Goal: Task Accomplishment & Management: Manage account settings

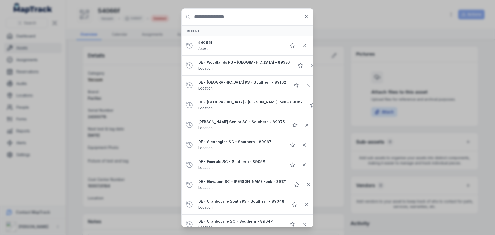
click at [220, 15] on input "Search for anything" at bounding box center [248, 17] width 132 height 17
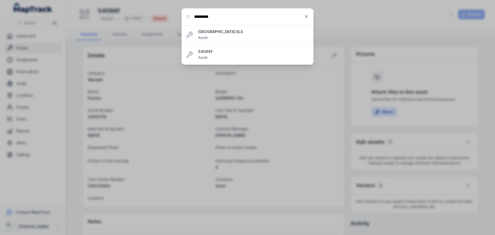
type input "********"
click at [228, 30] on strong "[GEOGRAPHIC_DATA] ELS" at bounding box center [253, 31] width 111 height 5
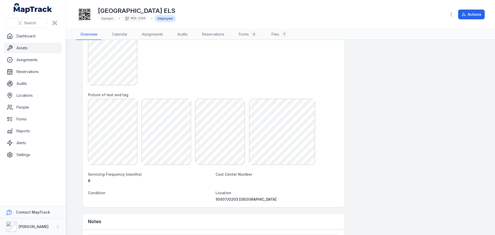
scroll to position [335, 0]
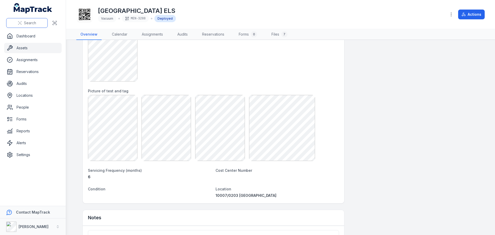
click at [26, 23] on span "Search" at bounding box center [30, 22] width 12 height 5
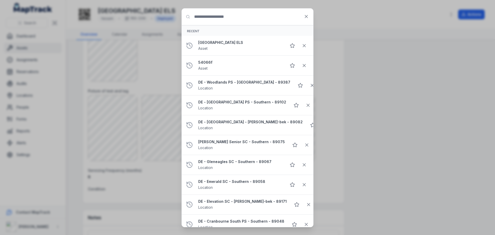
click at [216, 18] on input "Search for anything" at bounding box center [248, 17] width 132 height 17
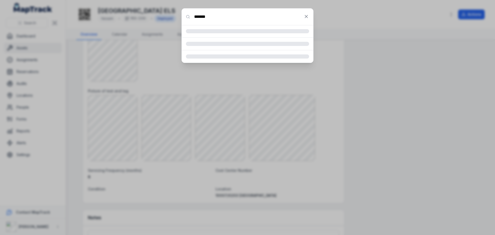
type input "*******"
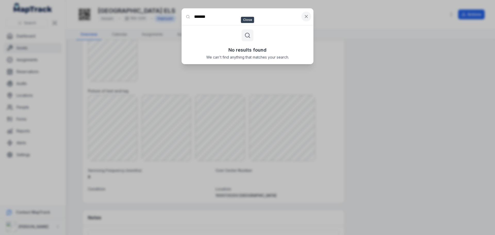
click at [308, 19] on button at bounding box center [306, 17] width 10 height 10
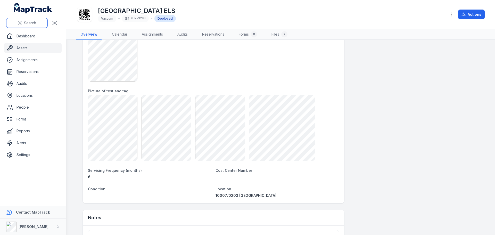
click at [32, 26] on button "Search" at bounding box center [27, 23] width 42 height 10
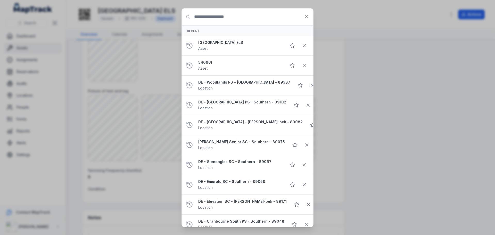
click at [238, 17] on input "Search for anything" at bounding box center [248, 17] width 132 height 17
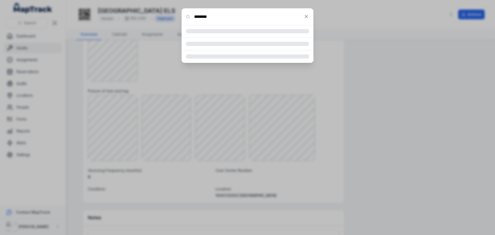
type input "********"
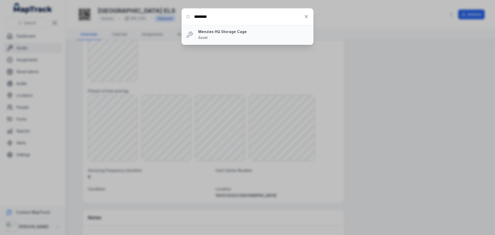
click at [233, 36] on div "Menzies HQ Storage Cage Asset" at bounding box center [253, 34] width 111 height 11
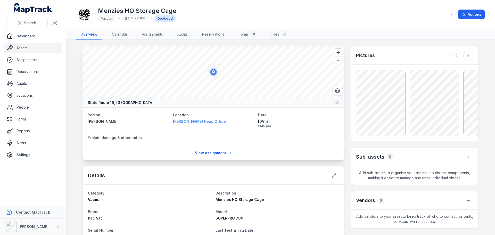
click at [202, 122] on span "[PERSON_NAME] Head Office" at bounding box center [199, 121] width 53 height 4
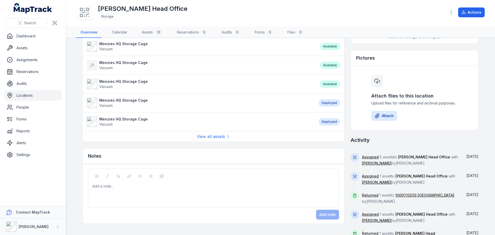
scroll to position [155, 0]
click at [219, 139] on link "View all assets" at bounding box center [214, 136] width 34 height 6
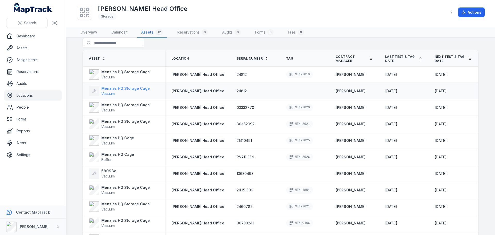
click at [90, 89] on div at bounding box center [94, 91] width 10 height 10
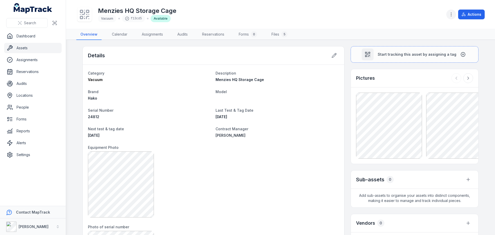
drag, startPoint x: 91, startPoint y: 89, endPoint x: 453, endPoint y: 12, distance: 371.0
click at [453, 12] on icon "button" at bounding box center [451, 14] width 5 height 5
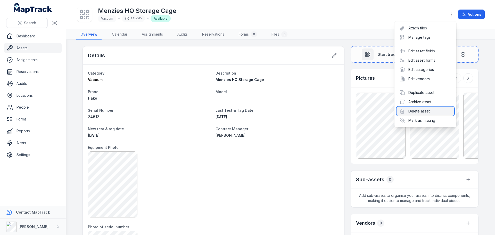
click at [422, 110] on div "Delete asset" at bounding box center [426, 111] width 58 height 9
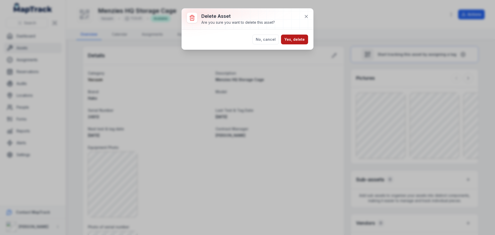
click at [289, 40] on button "Yes, delete" at bounding box center [294, 40] width 27 height 10
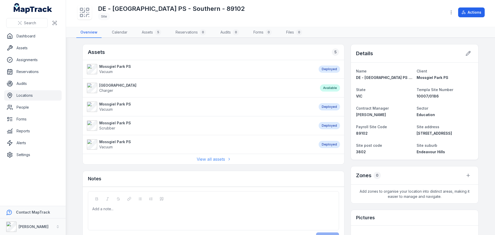
click at [204, 156] on link "View all assets" at bounding box center [214, 159] width 34 height 6
